Goal: Task Accomplishment & Management: Manage account settings

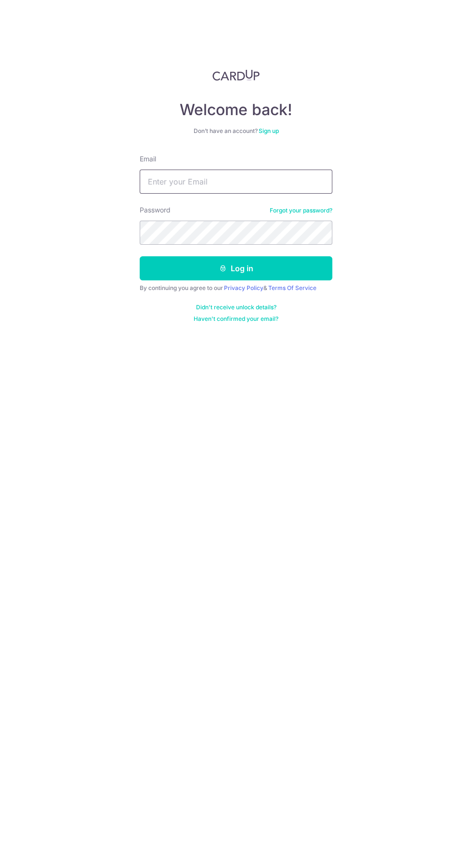
click at [159, 182] on input "Email" at bounding box center [236, 181] width 193 height 24
type input "[EMAIL_ADDRESS][DOMAIN_NAME]"
click at [140, 256] on button "Log in" at bounding box center [236, 268] width 193 height 24
click at [164, 264] on button "Log in" at bounding box center [236, 268] width 193 height 24
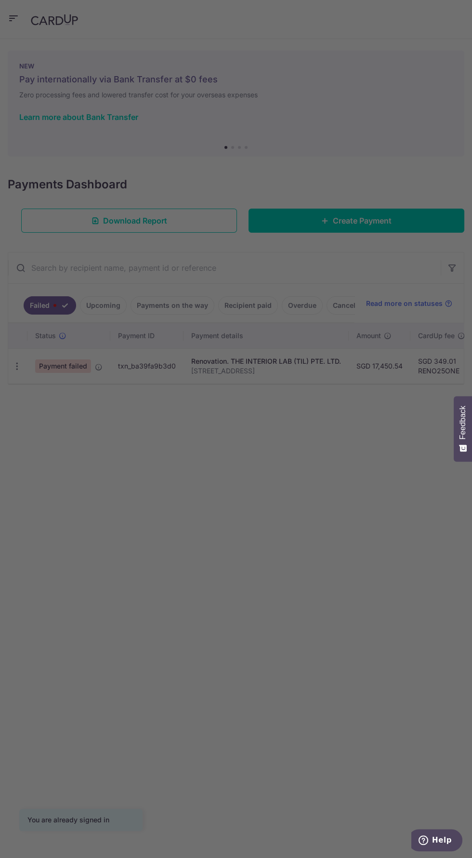
click at [19, 372] on div at bounding box center [238, 433] width 477 height 866
click at [392, 610] on div at bounding box center [238, 433] width 477 height 866
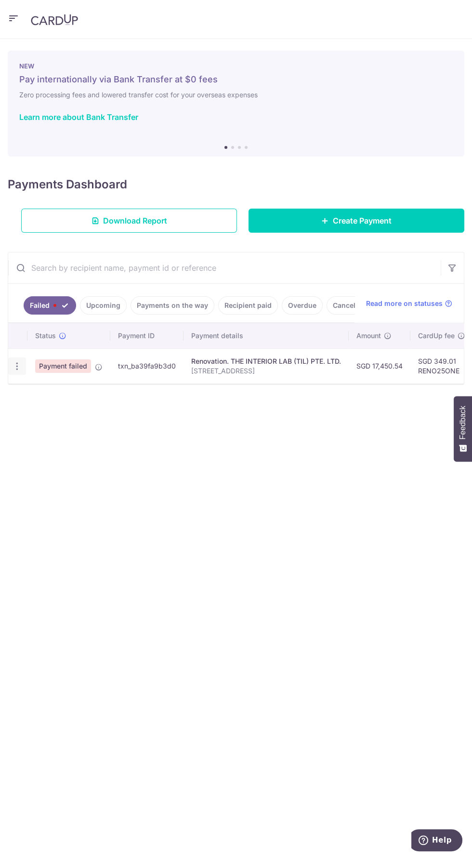
click at [15, 367] on icon "button" at bounding box center [17, 366] width 10 height 10
click at [54, 392] on span "Update payment" at bounding box center [68, 393] width 65 height 12
radio input "true"
type input "17,450.54"
type input "[STREET_ADDRESS]"
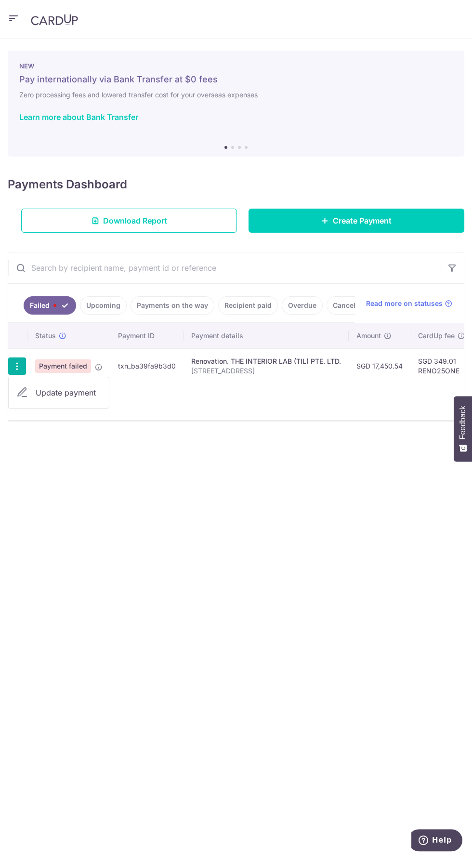
type input "2nd Payment - 40%"
type input "RENO25ONE"
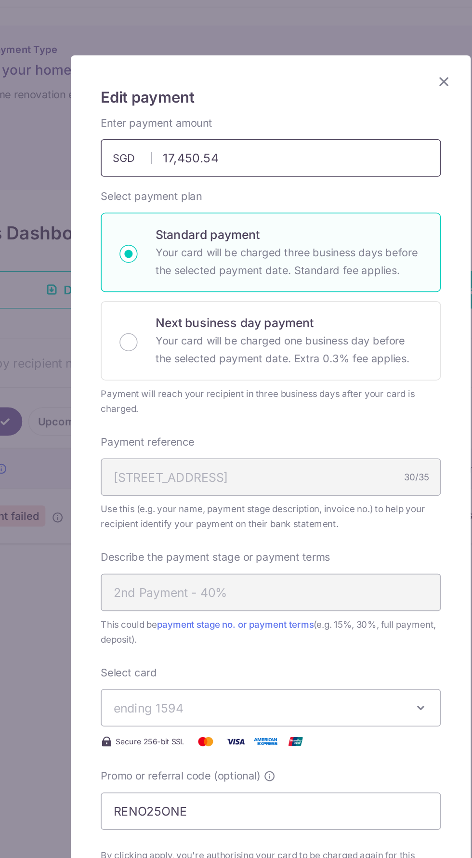
click at [232, 134] on input "17,450.54" at bounding box center [236, 136] width 219 height 24
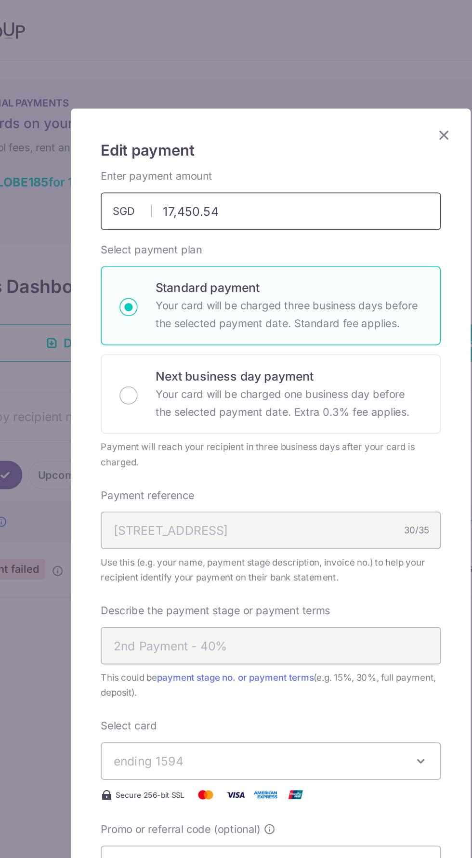
click at [226, 134] on input "17,450.54" at bounding box center [236, 136] width 219 height 24
click at [236, 132] on input "17,450.54" at bounding box center [236, 136] width 219 height 24
type input "17,250.00"
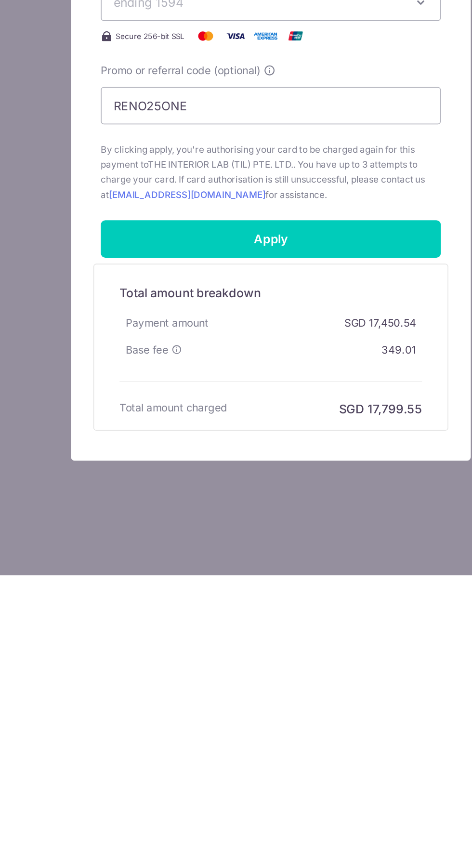
click at [146, 708] on span "Base fee" at bounding box center [156, 713] width 27 height 10
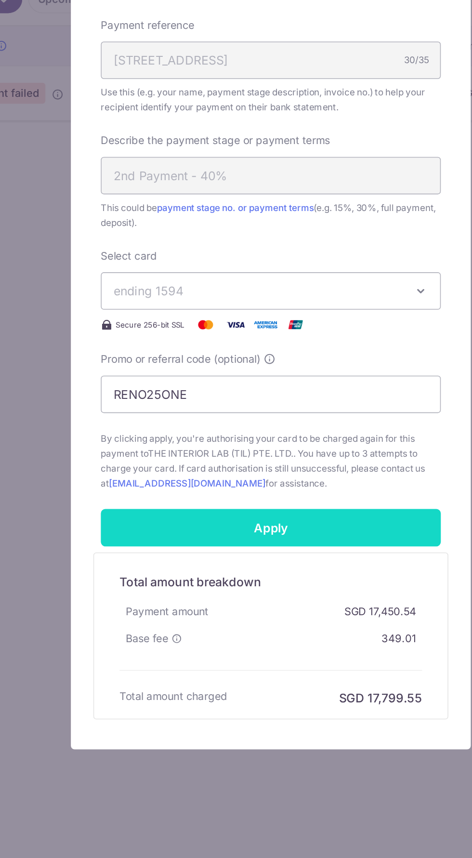
click at [299, 640] on input "Apply" at bounding box center [236, 641] width 219 height 24
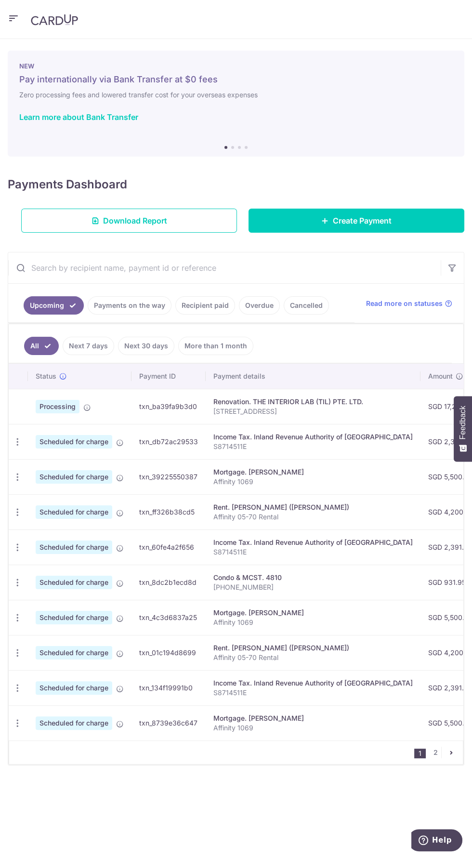
click at [235, 402] on div "Renovation. THE INTERIOR LAB (TIL) PTE. LTD." at bounding box center [312, 402] width 199 height 10
